Goal: Task Accomplishment & Management: Use online tool/utility

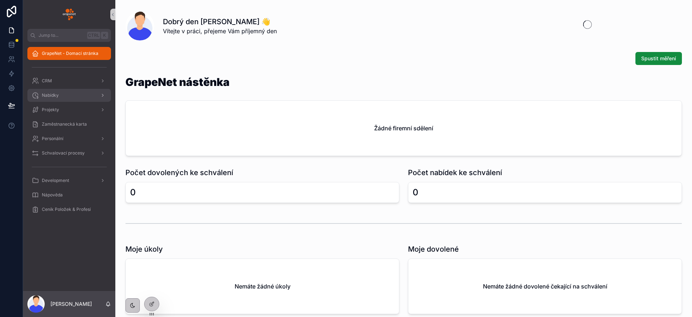
drag, startPoint x: 76, startPoint y: 95, endPoint x: 90, endPoint y: 97, distance: 13.5
click at [76, 95] on div "Nabídky" at bounding box center [69, 95] width 75 height 12
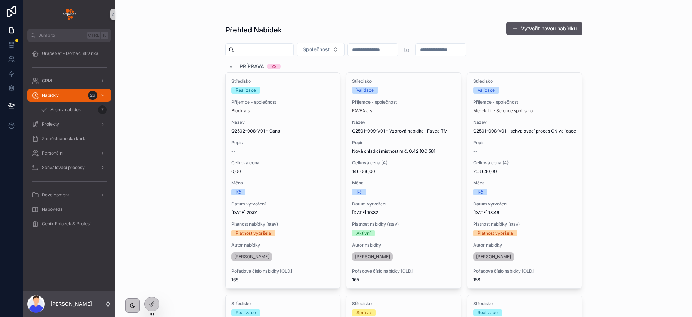
click at [249, 55] on div "scrollable content" at bounding box center [259, 49] width 68 height 13
click at [251, 51] on input "scrollable content" at bounding box center [263, 50] width 59 height 10
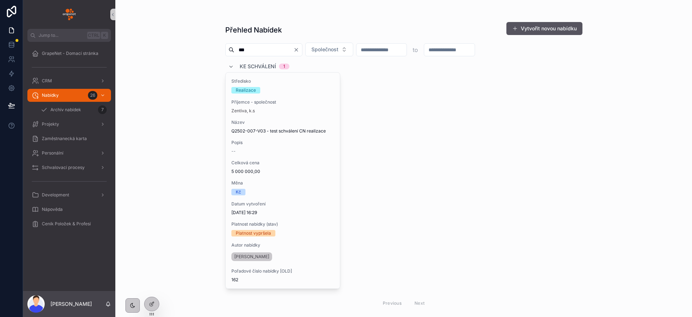
click at [279, 54] on input "***" at bounding box center [263, 50] width 59 height 10
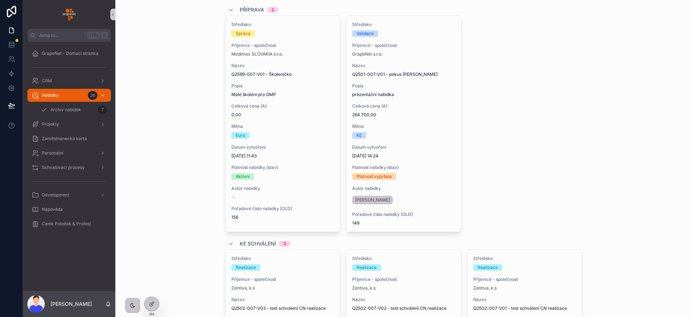
scroll to position [162, 0]
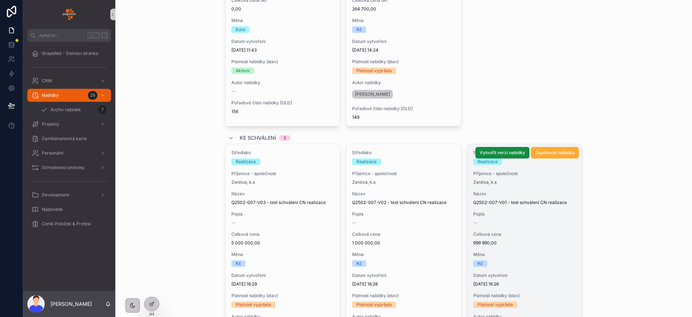
type input "***"
click at [546, 229] on div "Středisko Realizace Příjemce - společnost Zentiva, k.s Název Q2502-007-V01 - te…" at bounding box center [525, 252] width 115 height 216
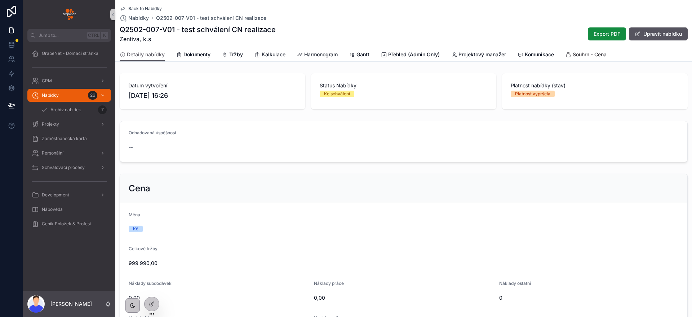
click at [589, 59] on link "Souhrn - Cena" at bounding box center [586, 55] width 41 height 14
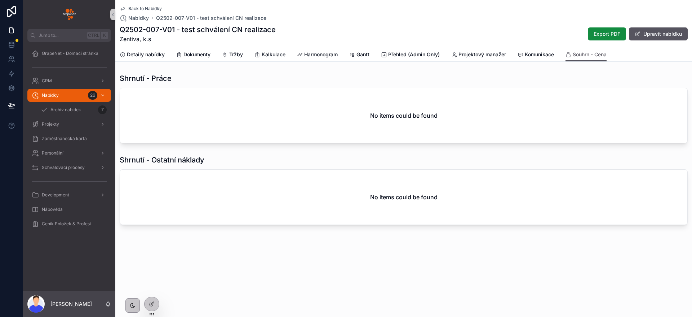
click at [161, 302] on div "Back to Nabídky Nabídky Q2502-007-V01 - test schválení CN realizace Q2502-007-V…" at bounding box center [403, 158] width 577 height 317
click at [154, 304] on icon at bounding box center [152, 304] width 6 height 6
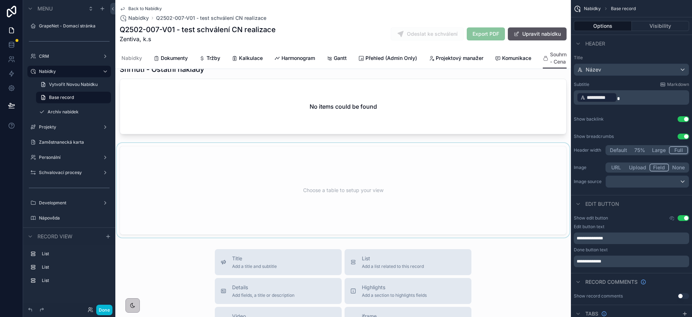
scroll to position [108, 0]
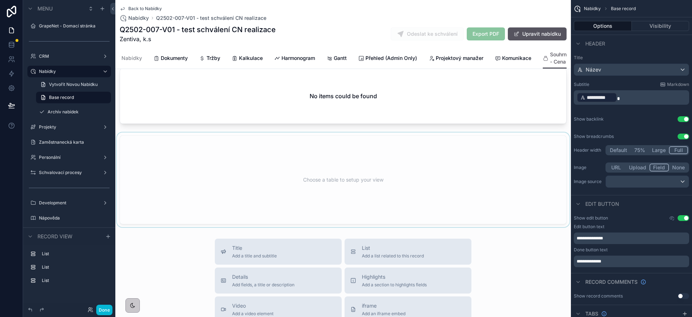
click at [352, 194] on div "scrollable content" at bounding box center [343, 179] width 456 height 94
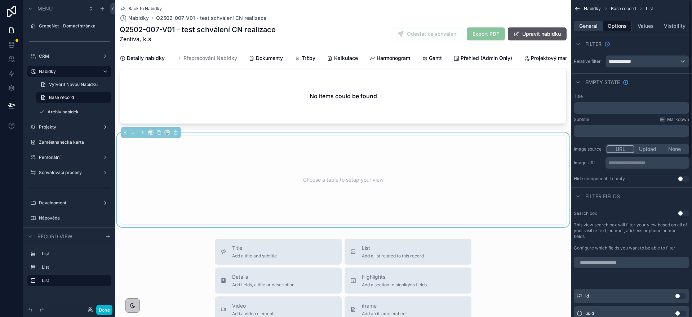
click at [598, 27] on button "General" at bounding box center [588, 26] width 29 height 10
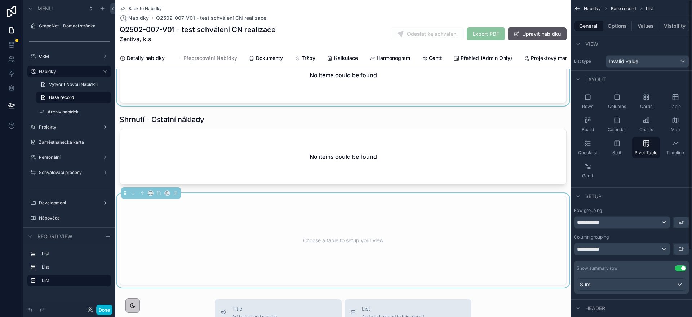
scroll to position [0, 0]
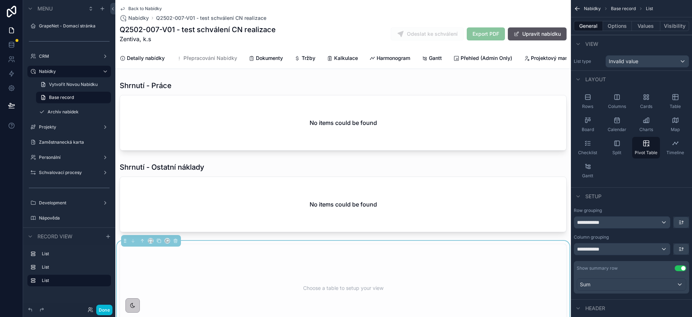
click at [429, 48] on div "Detaily nabídky Přepracování Nabídky Dokumenty Tržby Kalkulace Harmonogram Gant…" at bounding box center [343, 58] width 447 height 21
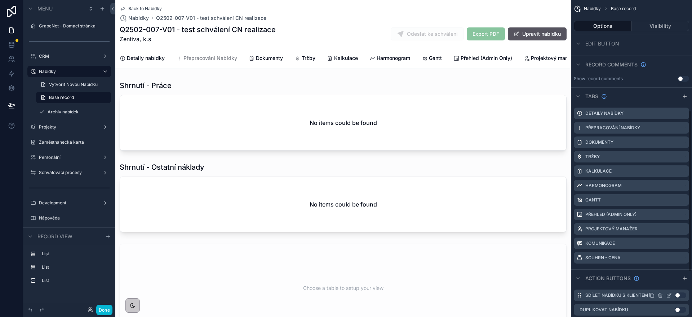
scroll to position [270, 0]
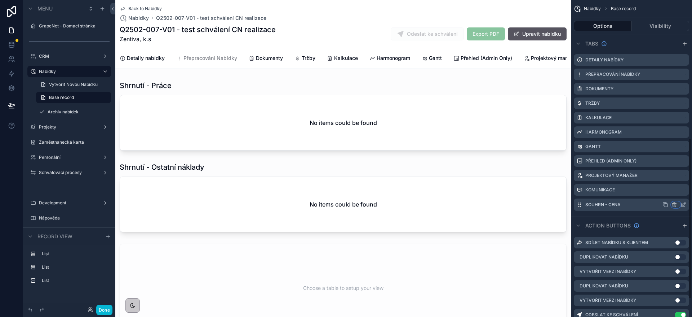
click at [680, 204] on div "scrollable content" at bounding box center [676, 205] width 9 height 6
click at [684, 205] on div "scrollable content" at bounding box center [346, 158] width 692 height 317
click at [682, 205] on icon "scrollable content" at bounding box center [684, 205] width 6 height 6
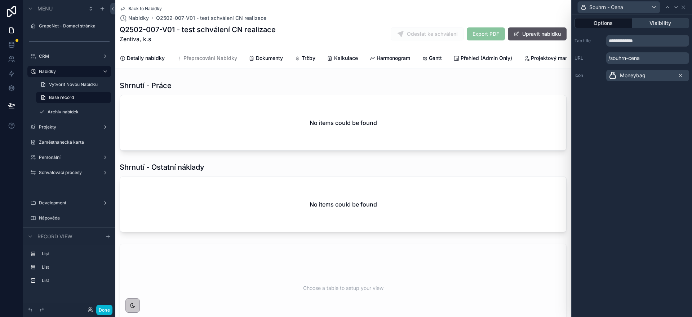
click at [649, 27] on button "Visibility" at bounding box center [660, 23] width 57 height 10
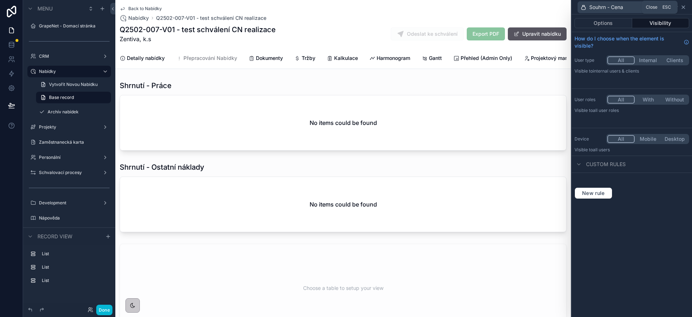
click at [682, 8] on icon at bounding box center [683, 7] width 3 height 3
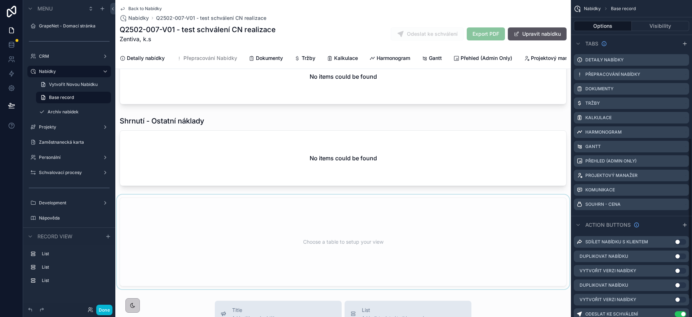
scroll to position [108, 0]
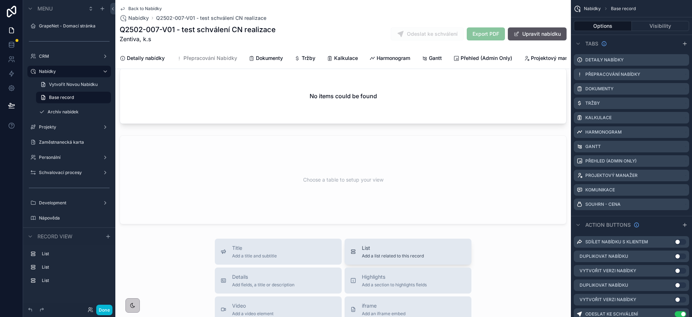
click at [375, 258] on span "Add a list related to this record" at bounding box center [393, 256] width 62 height 6
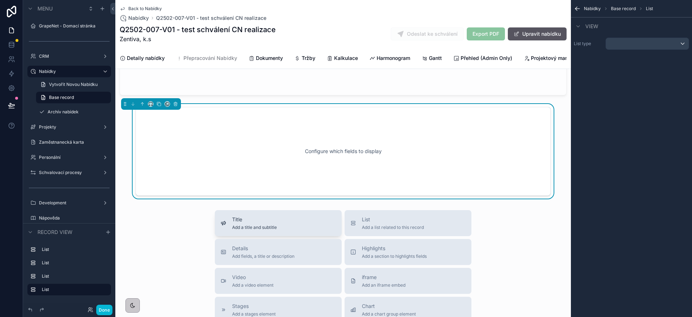
scroll to position [238, 0]
click at [151, 105] on icon "scrollable content" at bounding box center [150, 102] width 5 height 5
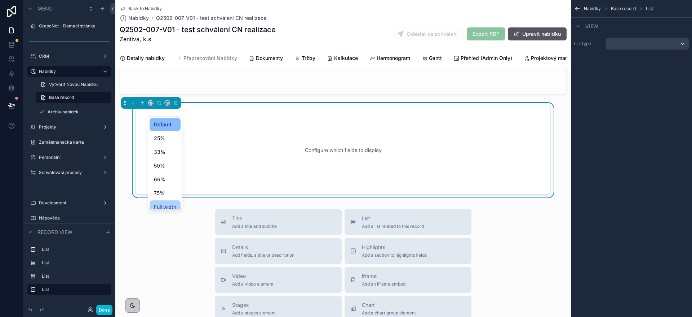
click at [174, 206] on span "Full width" at bounding box center [165, 206] width 22 height 9
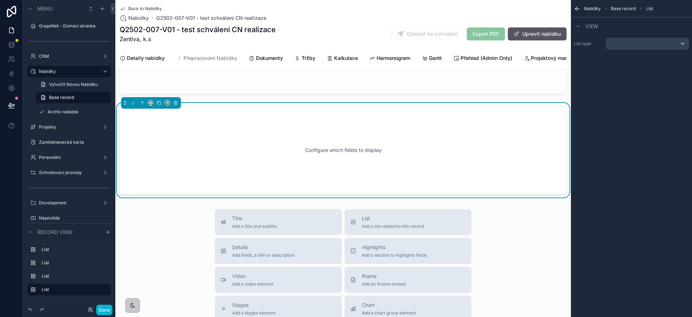
click at [389, 160] on div "Configure which fields to display" at bounding box center [343, 150] width 423 height 65
click at [649, 52] on div "List type" at bounding box center [631, 44] width 121 height 18
click at [639, 47] on div "scrollable content" at bounding box center [647, 44] width 83 height 12
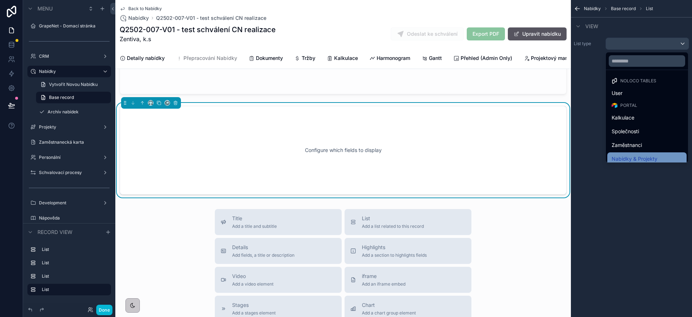
click at [633, 153] on div "Nabídky & Projekty" at bounding box center [646, 158] width 79 height 13
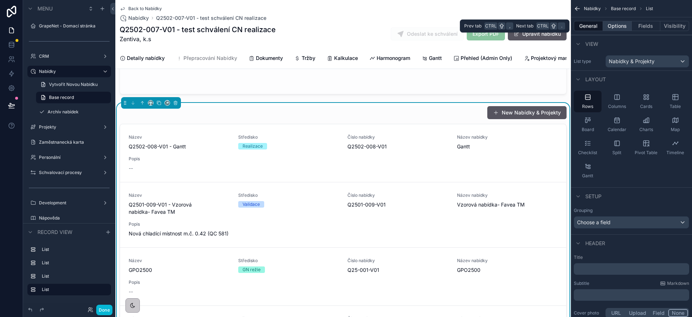
click at [619, 25] on button "Options" at bounding box center [617, 26] width 29 height 10
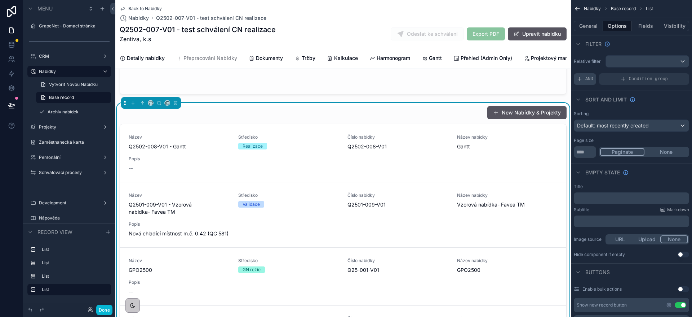
click at [587, 77] on span "AND" at bounding box center [589, 79] width 8 height 6
click at [672, 75] on icon "scrollable content" at bounding box center [671, 74] width 3 height 3
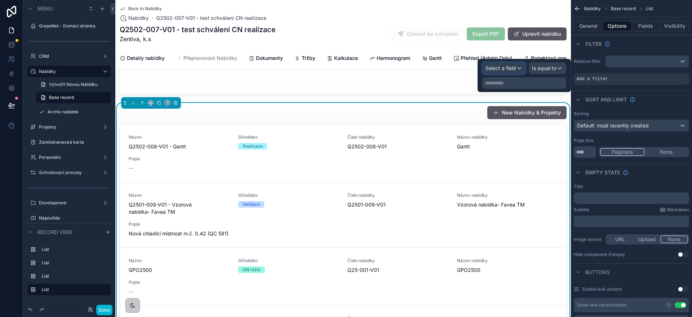
click at [506, 68] on span "Select a field" at bounding box center [501, 68] width 31 height 6
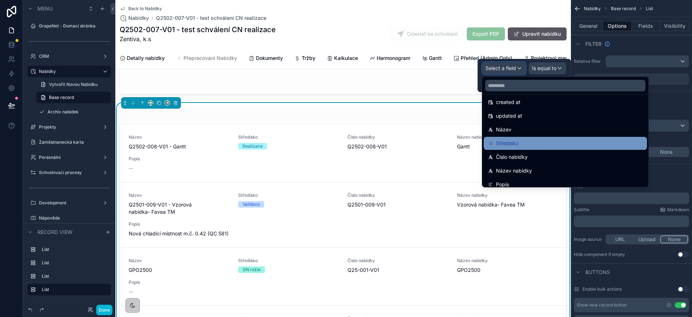
scroll to position [54, 0]
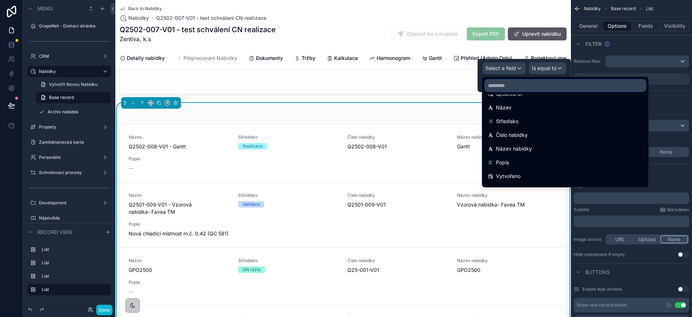
click at [528, 81] on input "text" at bounding box center [565, 86] width 160 height 12
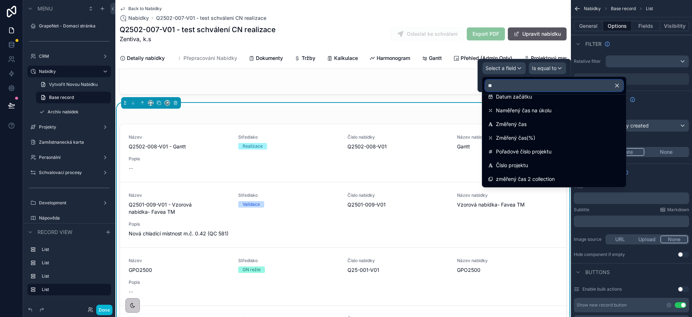
scroll to position [10, 0]
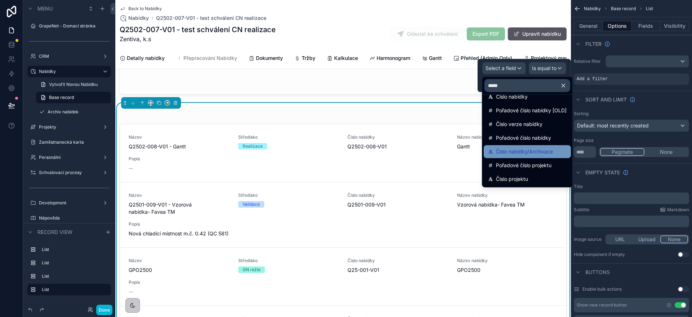
type input "*****"
click at [556, 153] on div "Číslo nabídky/Archivace" at bounding box center [527, 151] width 79 height 9
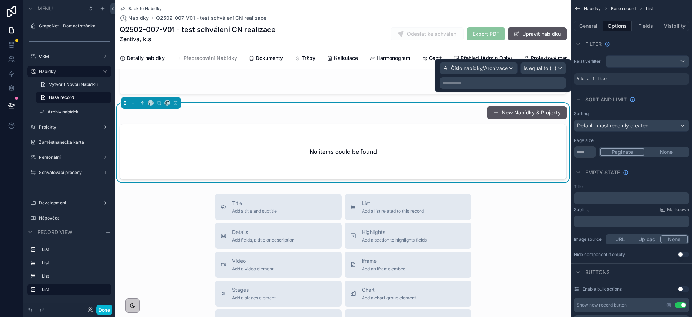
click at [492, 83] on p "**********" at bounding box center [504, 82] width 122 height 7
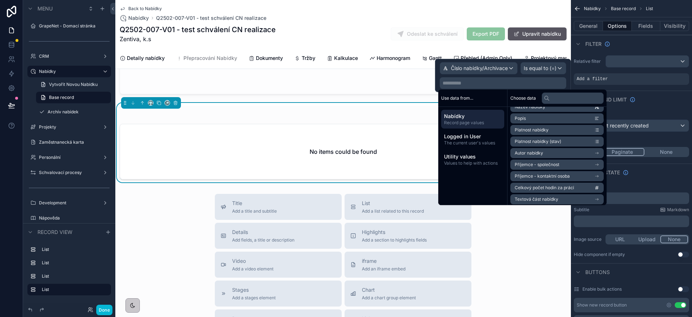
scroll to position [108, 0]
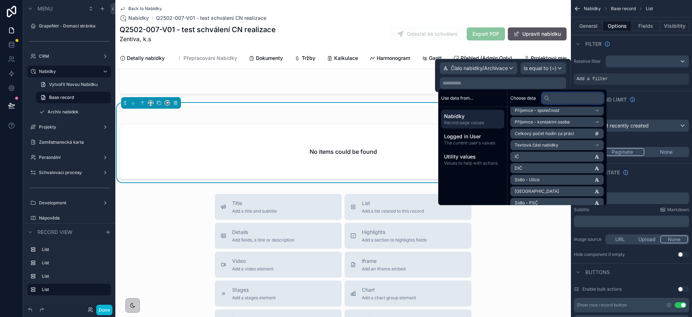
click at [570, 96] on input "text" at bounding box center [573, 98] width 62 height 12
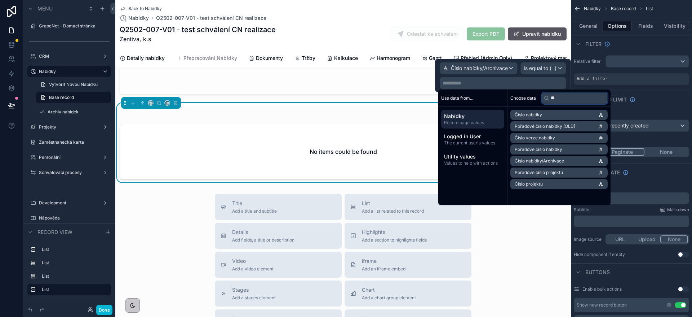
scroll to position [0, 0]
type input "*****"
click at [573, 159] on li "Číslo nabídky/Archivace" at bounding box center [556, 161] width 93 height 10
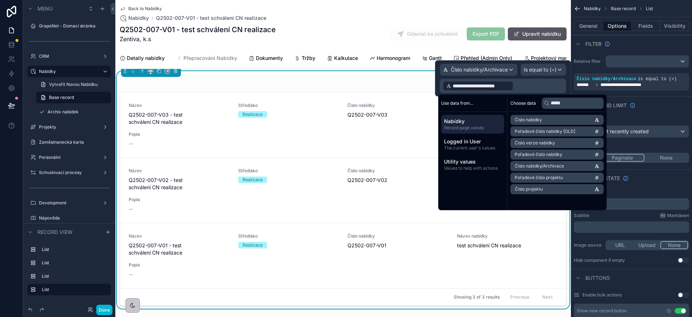
scroll to position [292, 0]
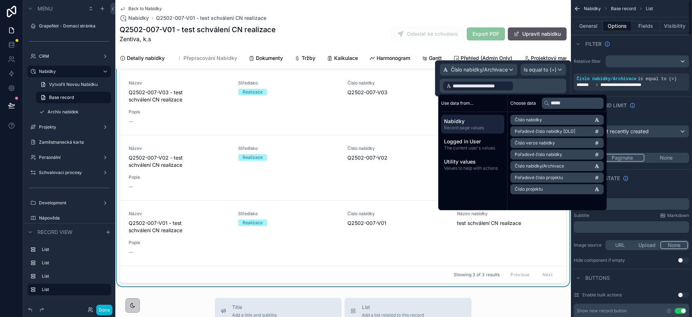
click at [654, 49] on div "Filter" at bounding box center [631, 43] width 121 height 17
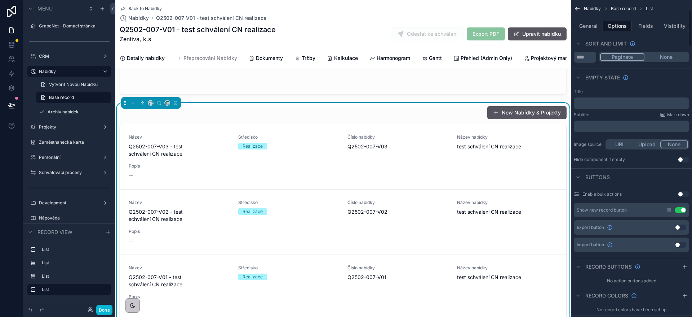
scroll to position [108, 0]
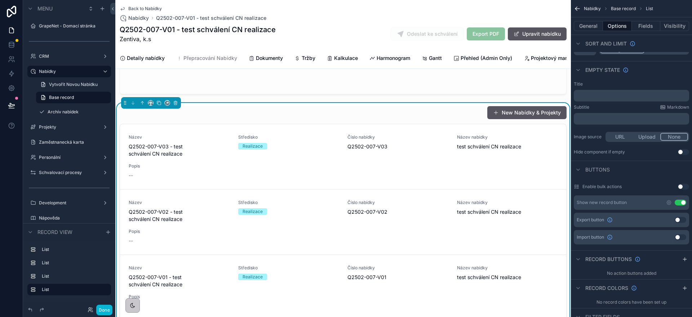
click at [677, 20] on div "General Options Fields Visibility" at bounding box center [631, 25] width 121 height 17
click at [673, 26] on button "Visibility" at bounding box center [674, 26] width 29 height 10
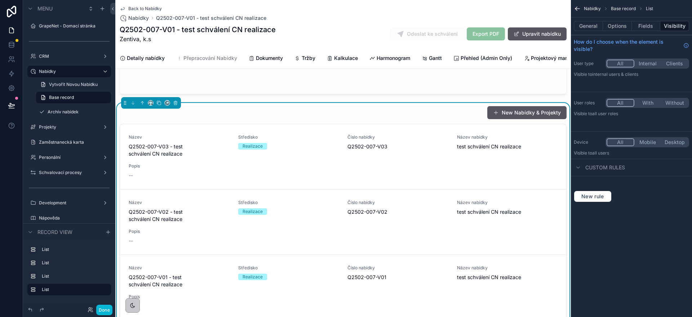
click at [647, 105] on button "With" at bounding box center [647, 103] width 27 height 8
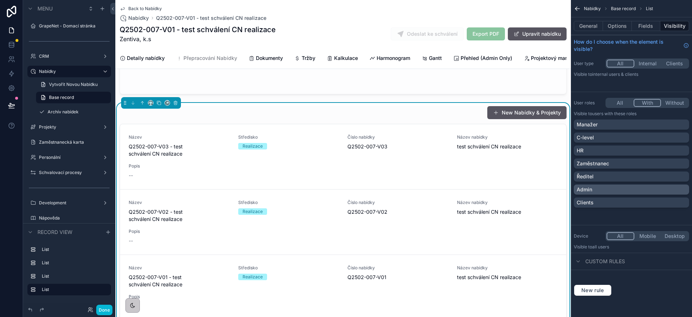
click at [600, 186] on div "Admin" at bounding box center [632, 189] width 110 height 7
click at [594, 27] on button "General" at bounding box center [588, 26] width 29 height 10
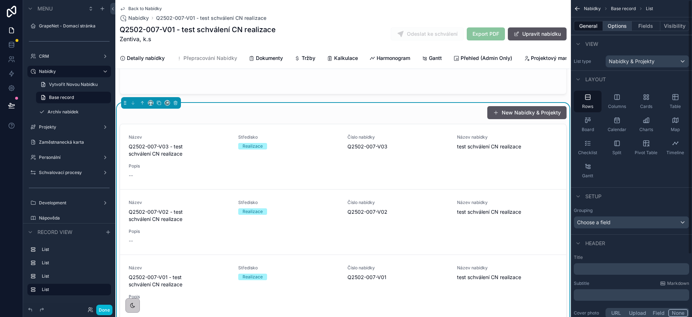
click at [625, 30] on div "General Options Fields Visibility" at bounding box center [631, 25] width 121 height 17
drag, startPoint x: 613, startPoint y: 29, endPoint x: 613, endPoint y: 34, distance: 4.7
click at [613, 28] on button "Options" at bounding box center [617, 26] width 29 height 10
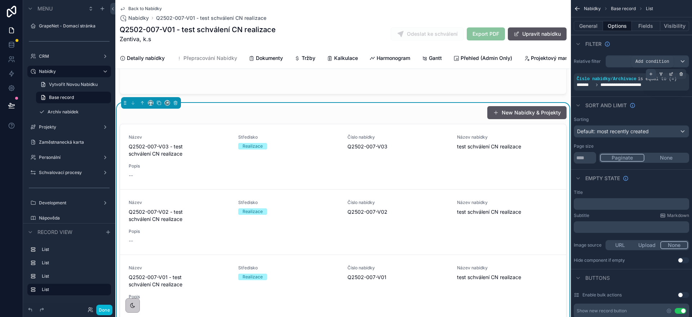
click at [652, 74] on icon "scrollable content" at bounding box center [651, 74] width 3 height 0
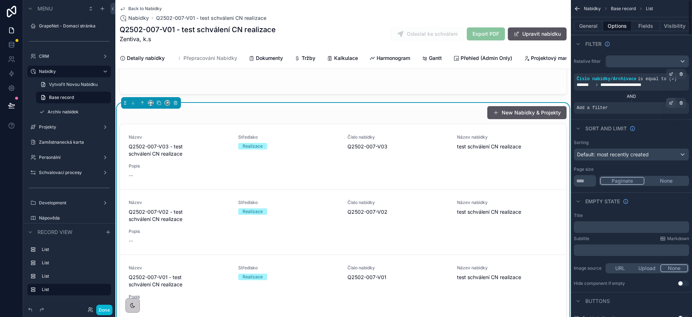
click at [670, 105] on icon "scrollable content" at bounding box center [671, 103] width 4 height 4
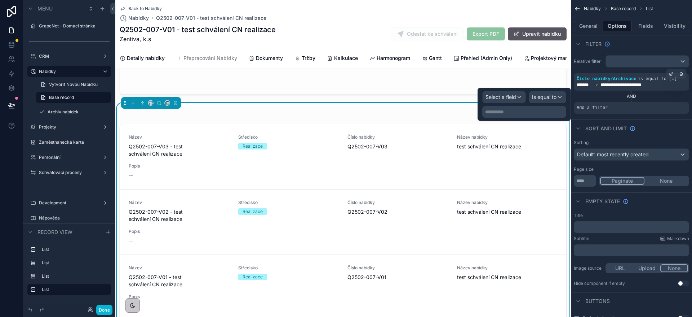
click at [526, 98] on div "Select a field Is equal to" at bounding box center [524, 97] width 84 height 12
click at [488, 100] on span "Select a field" at bounding box center [501, 96] width 31 height 7
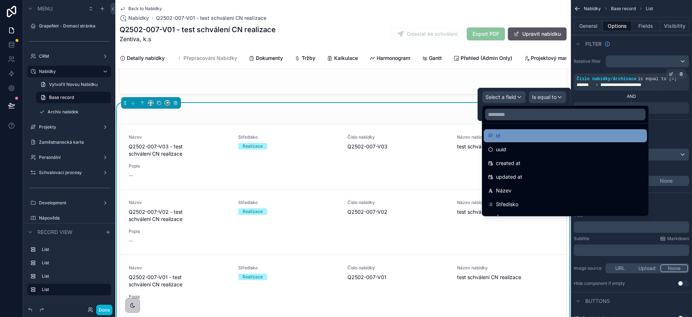
click at [509, 139] on div "id" at bounding box center [565, 135] width 155 height 9
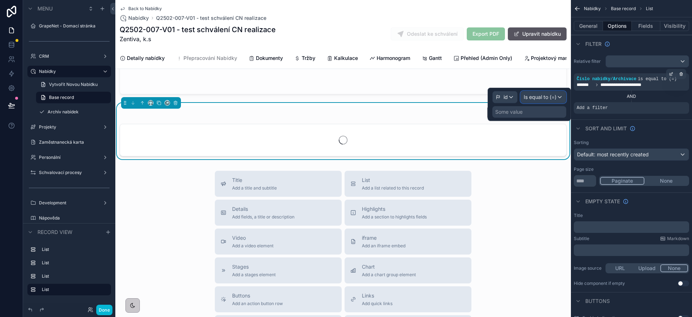
click at [545, 97] on span "Is equal to (=)" at bounding box center [540, 96] width 33 height 7
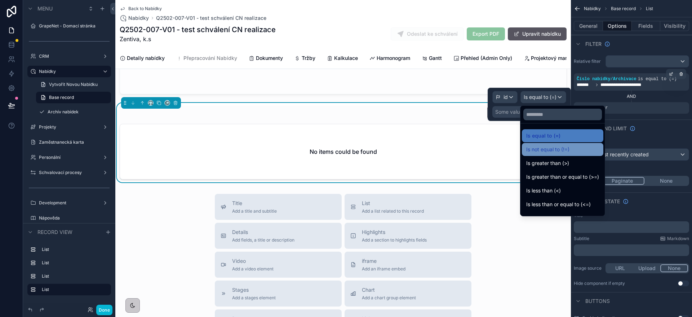
click at [550, 151] on span "Is not equal to (!=)" at bounding box center [547, 149] width 43 height 9
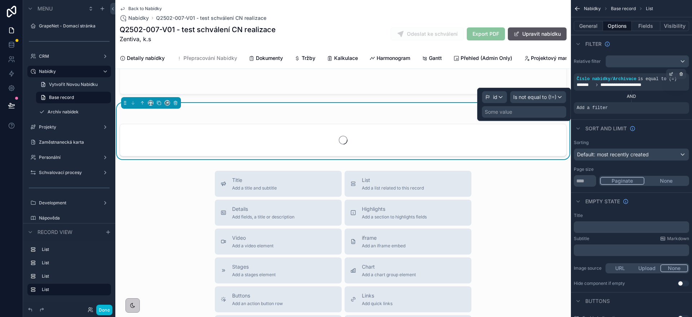
click at [509, 112] on div "Some value" at bounding box center [498, 111] width 27 height 7
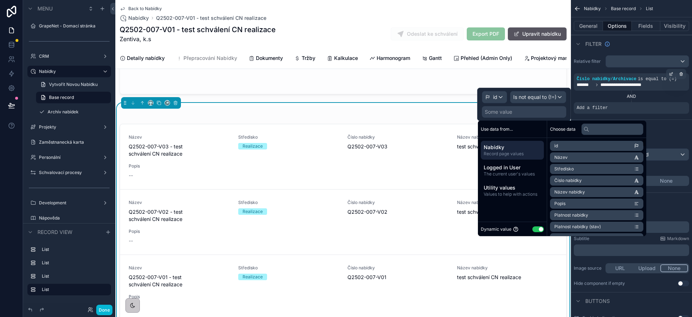
click at [581, 147] on li "id" at bounding box center [596, 146] width 93 height 10
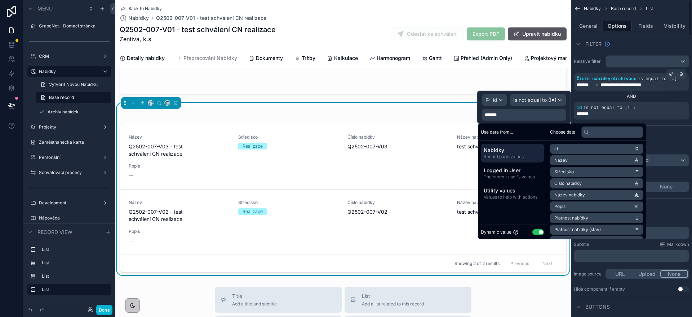
click at [597, 99] on div "AND" at bounding box center [631, 96] width 115 height 6
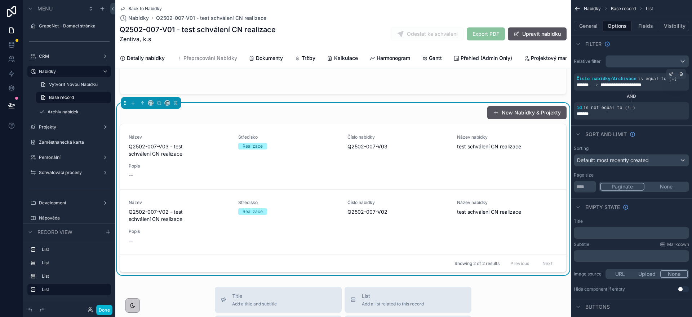
click at [598, 101] on div "AND" at bounding box center [631, 96] width 115 height 12
click at [634, 158] on span "Default: most recently created" at bounding box center [613, 160] width 72 height 6
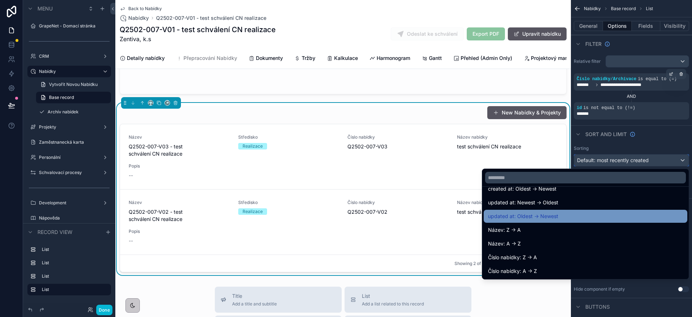
scroll to position [54, 0]
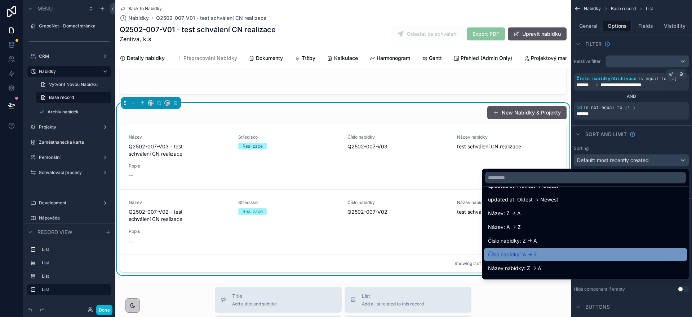
click at [558, 252] on div "Číslo nabídky: A -> Z" at bounding box center [585, 254] width 195 height 9
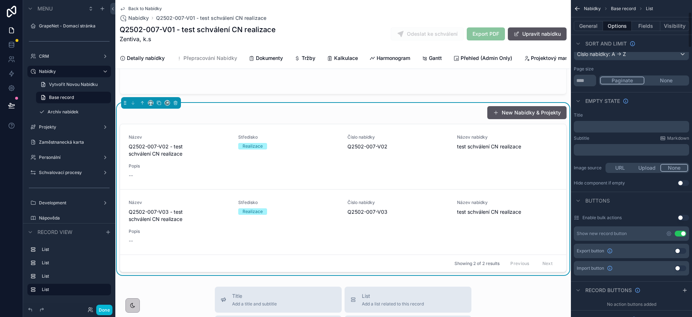
scroll to position [108, 0]
click at [105, 309] on button "Done" at bounding box center [104, 309] width 16 height 10
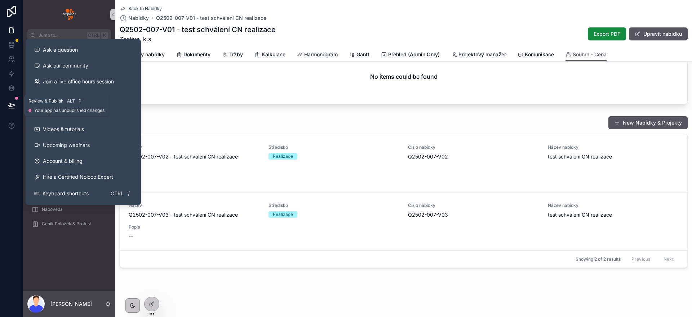
click at [5, 105] on button at bounding box center [12, 105] width 16 height 20
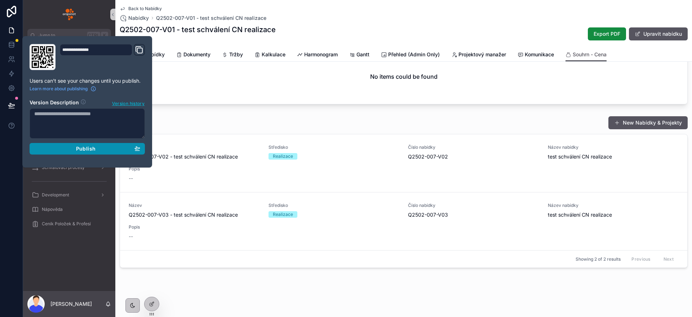
click at [106, 146] on div "Publish" at bounding box center [87, 148] width 106 height 6
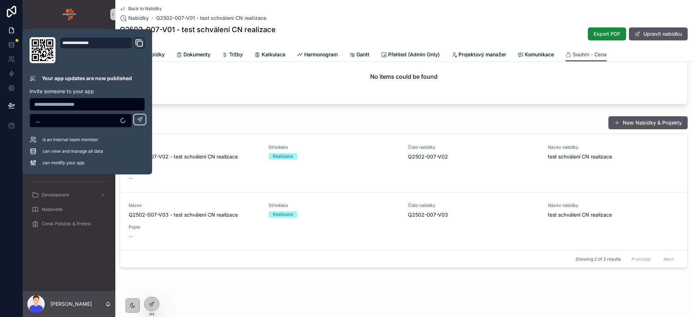
click at [331, 118] on div "New Nabídky & Projekty" at bounding box center [404, 123] width 568 height 14
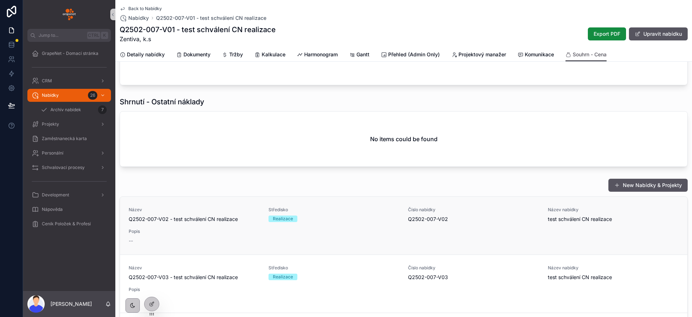
scroll to position [120, 0]
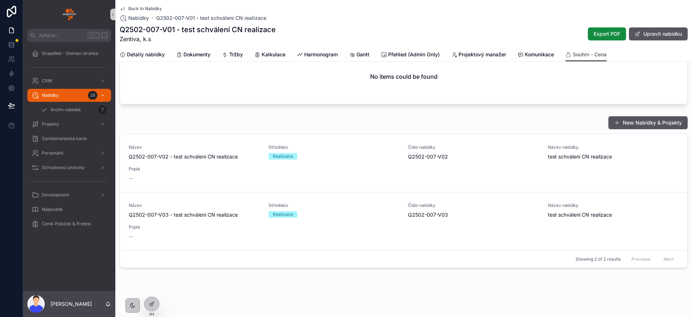
click at [131, 11] on span "Back to Nabídky" at bounding box center [145, 9] width 34 height 6
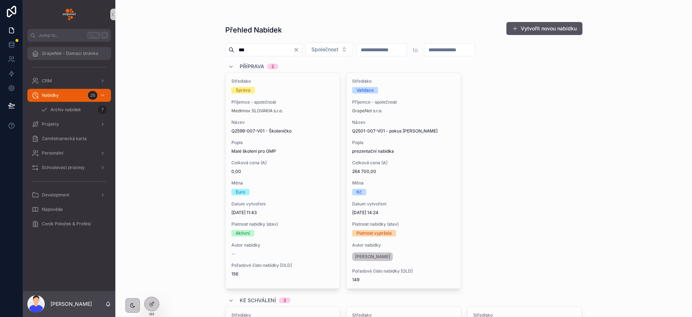
click at [62, 58] on div "GrapeNet - Domací stránka" at bounding box center [69, 54] width 75 height 12
